Goal: Information Seeking & Learning: Learn about a topic

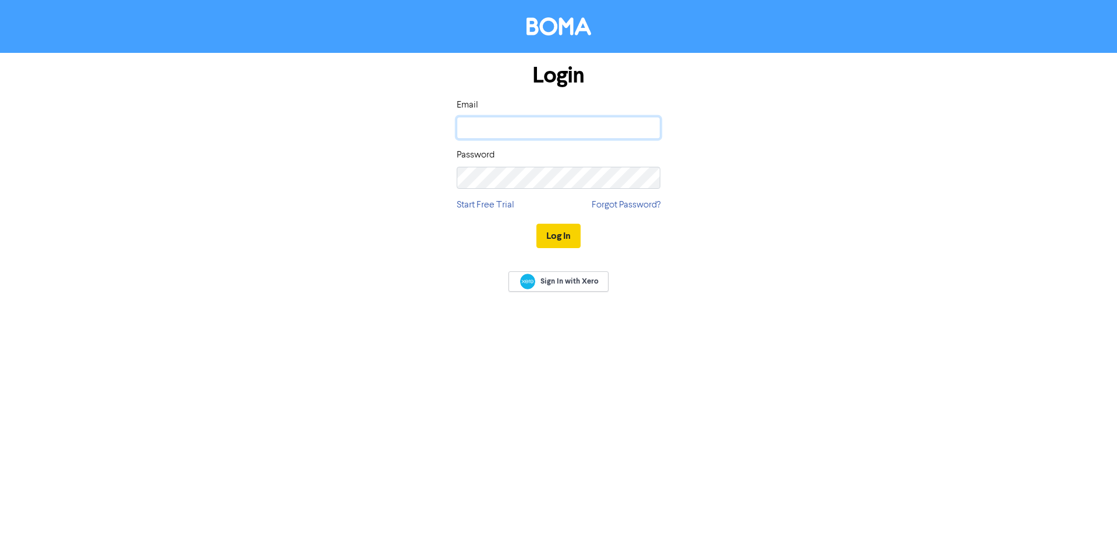
type input "a.page@mphaccountants.co.uk"
click at [561, 230] on button "Log In" at bounding box center [558, 236] width 44 height 24
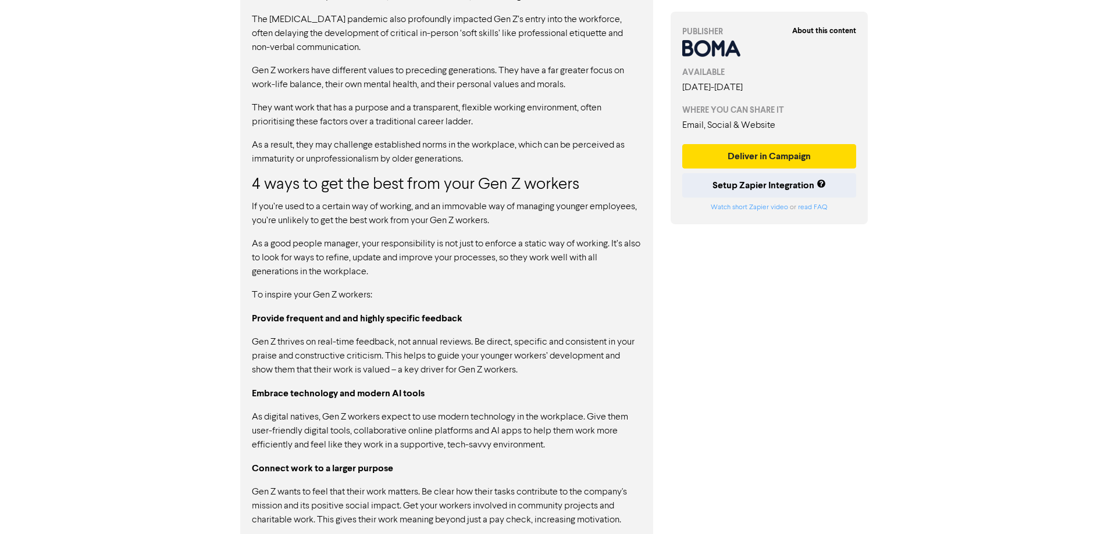
scroll to position [1057, 0]
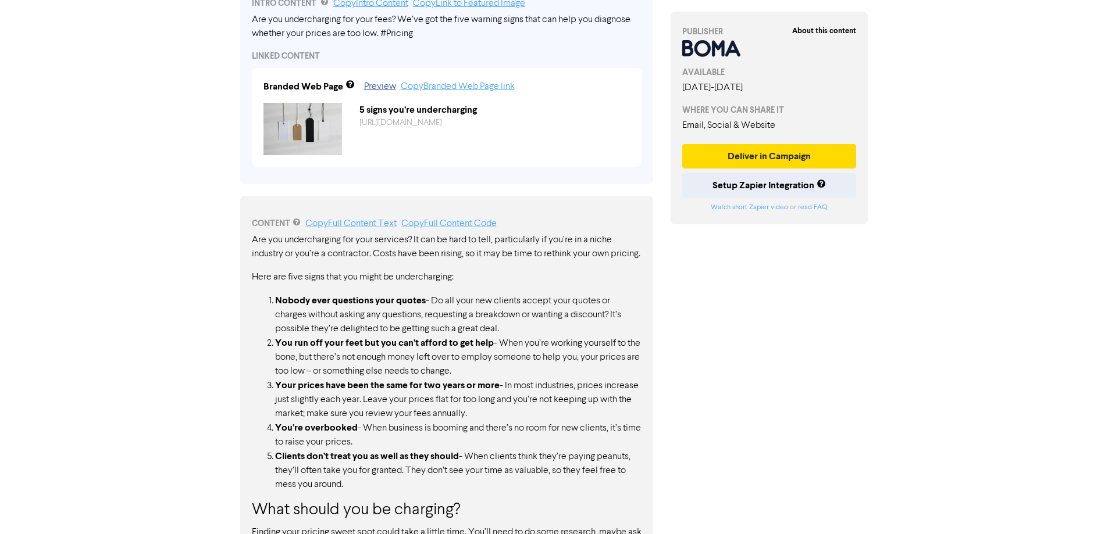
scroll to position [465, 0]
